Goal: Check status: Check status

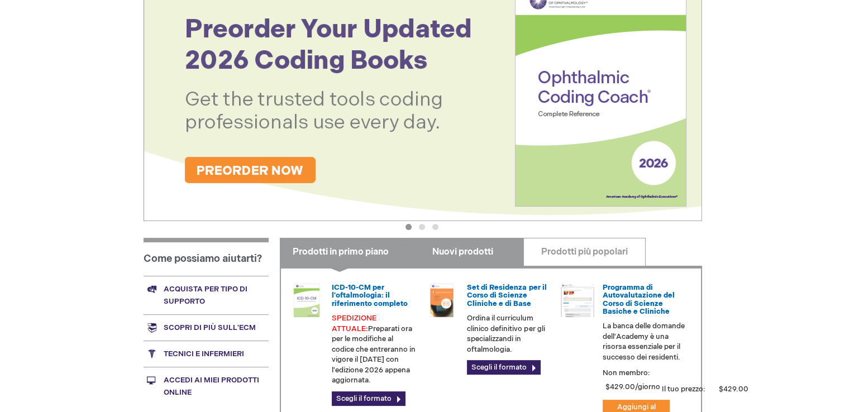
scroll to position [279, 0]
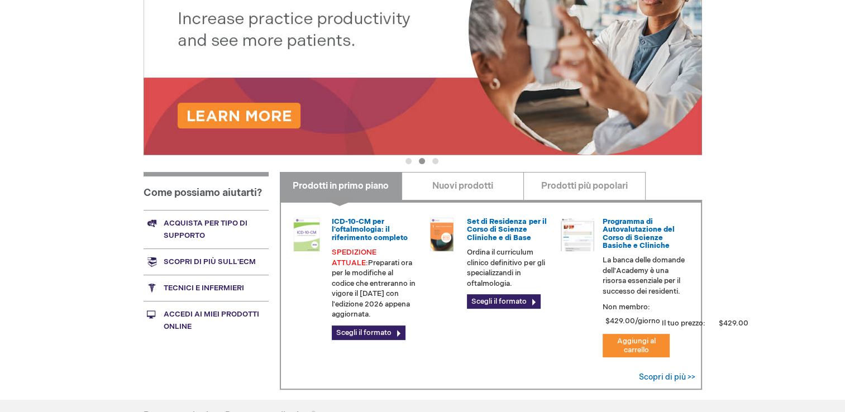
click at [207, 313] on link "Accedi ai miei prodotti online" at bounding box center [205, 320] width 125 height 39
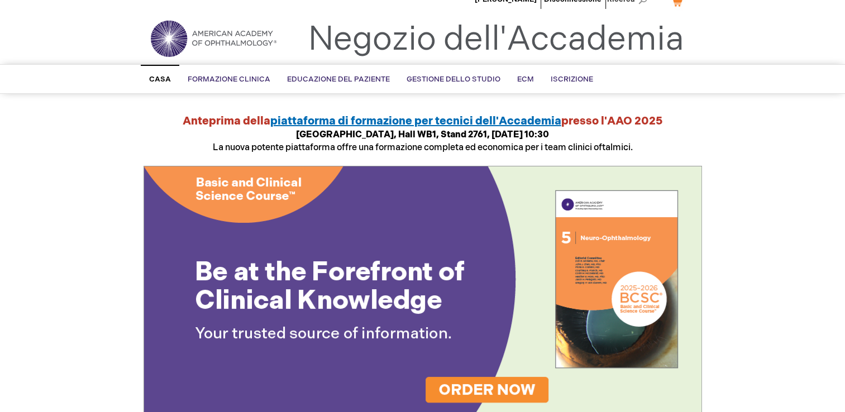
scroll to position [0, 0]
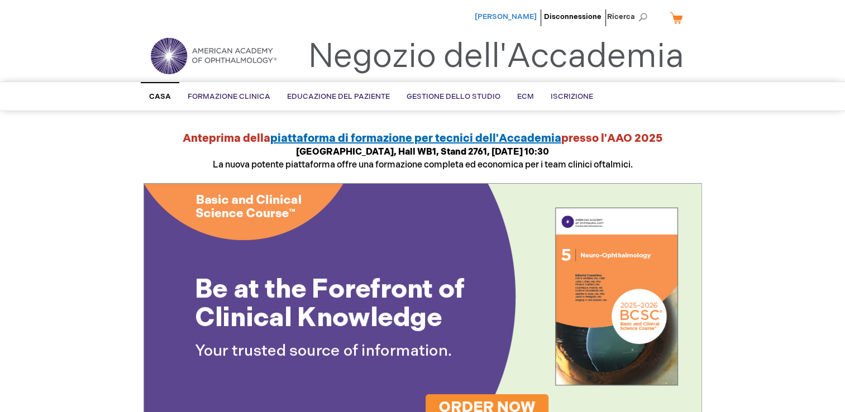
click at [511, 17] on span "[PERSON_NAME]" at bounding box center [505, 16] width 62 height 9
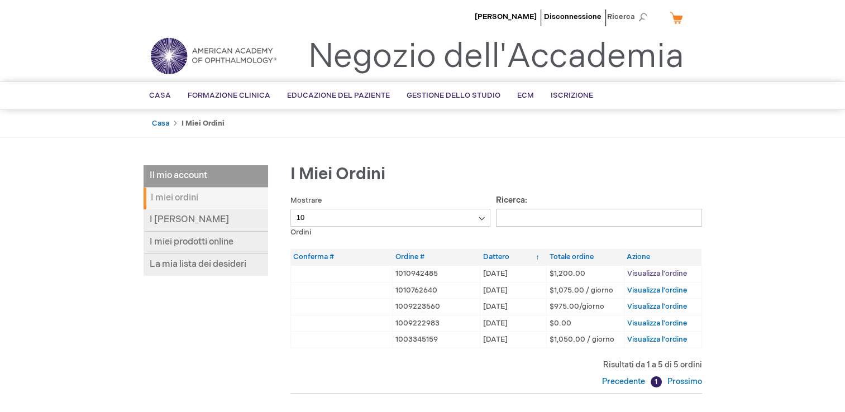
click at [664, 272] on span "Visualizza l'ordine" at bounding box center [657, 273] width 60 height 9
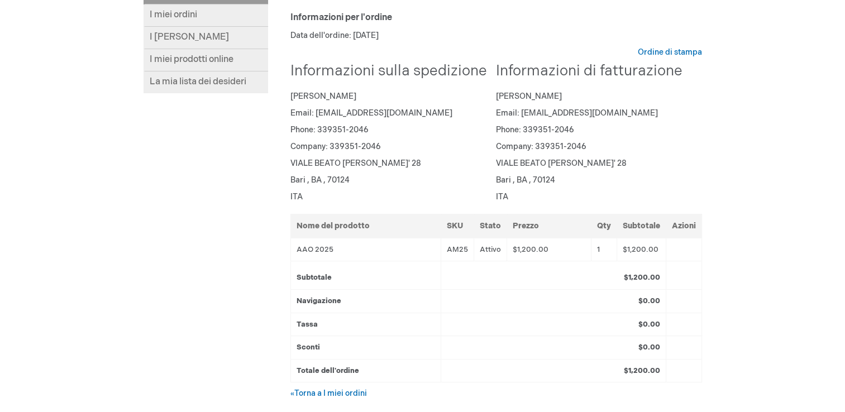
scroll to position [56, 0]
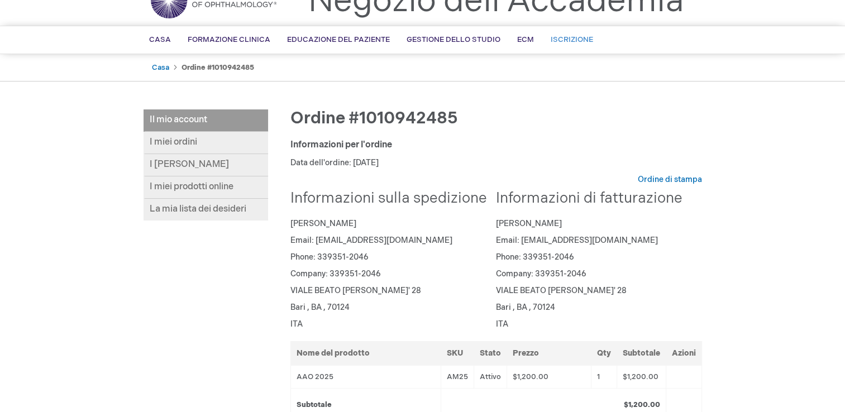
drag, startPoint x: 553, startPoint y: 41, endPoint x: 580, endPoint y: 41, distance: 26.8
click at [553, 41] on span "Iscrizione" at bounding box center [571, 39] width 42 height 9
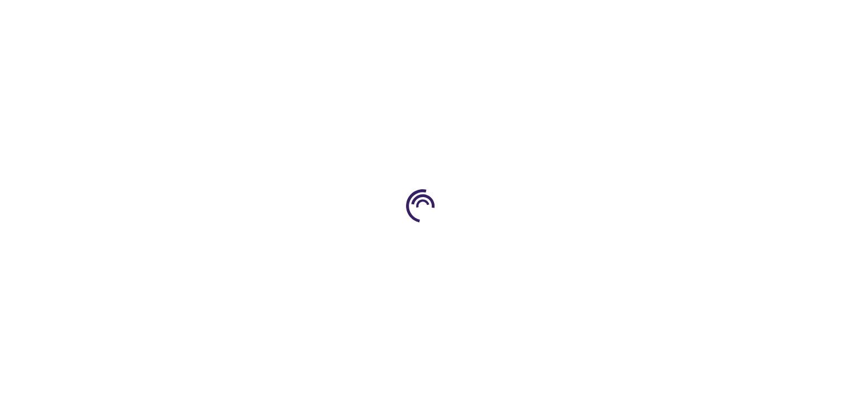
scroll to position [56, 0]
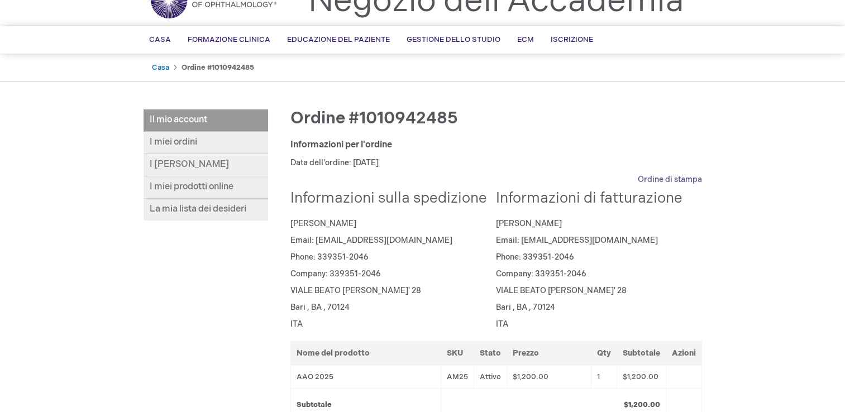
click at [666, 176] on link "Ordine di stampa" at bounding box center [669, 179] width 64 height 11
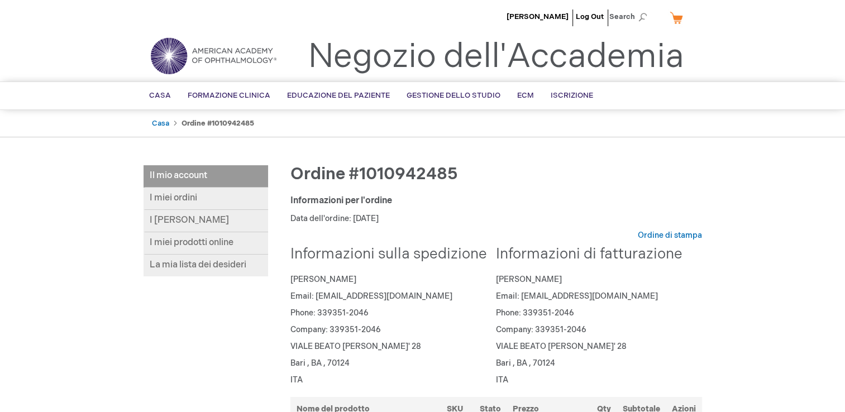
scroll to position [0, 0]
